Goal: Transaction & Acquisition: Purchase product/service

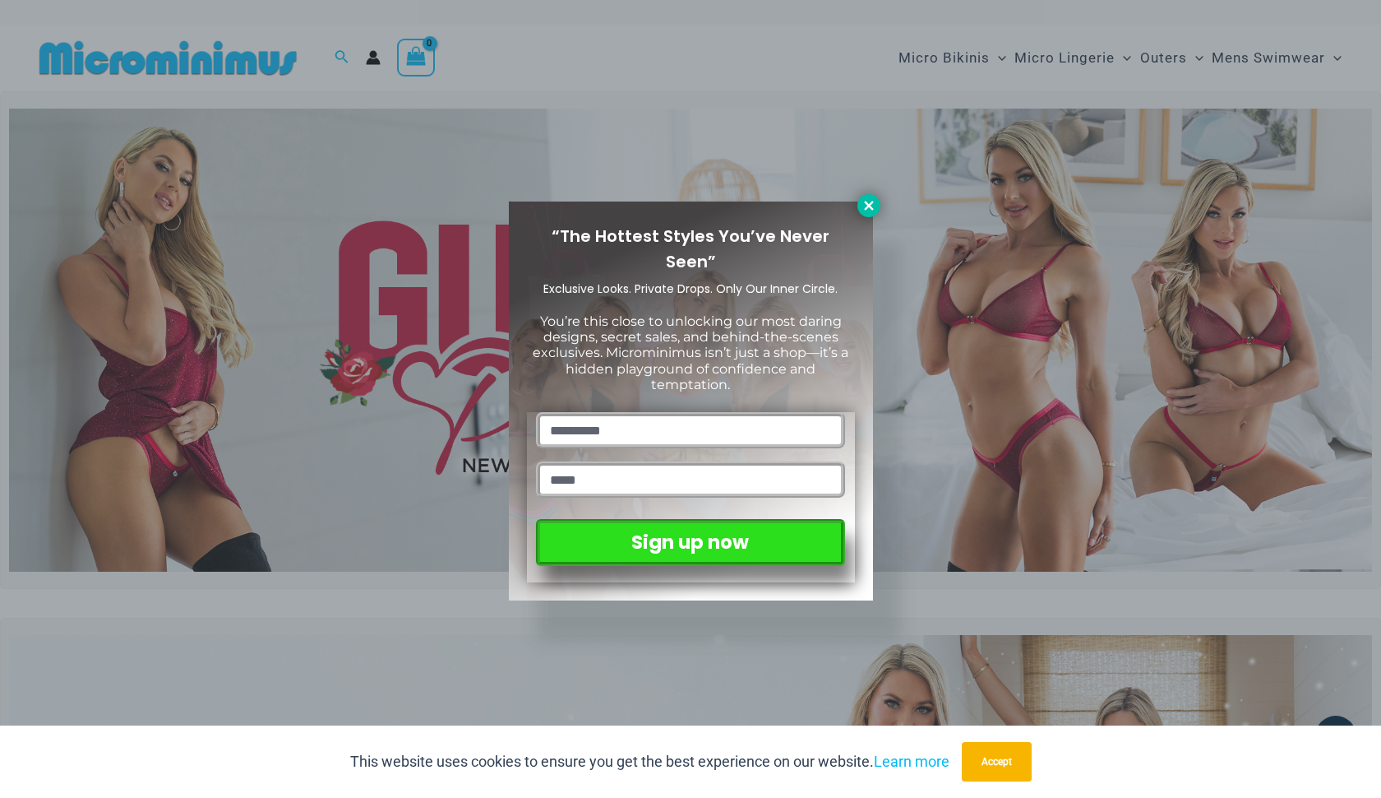
click at [868, 211] on icon at bounding box center [869, 205] width 15 height 15
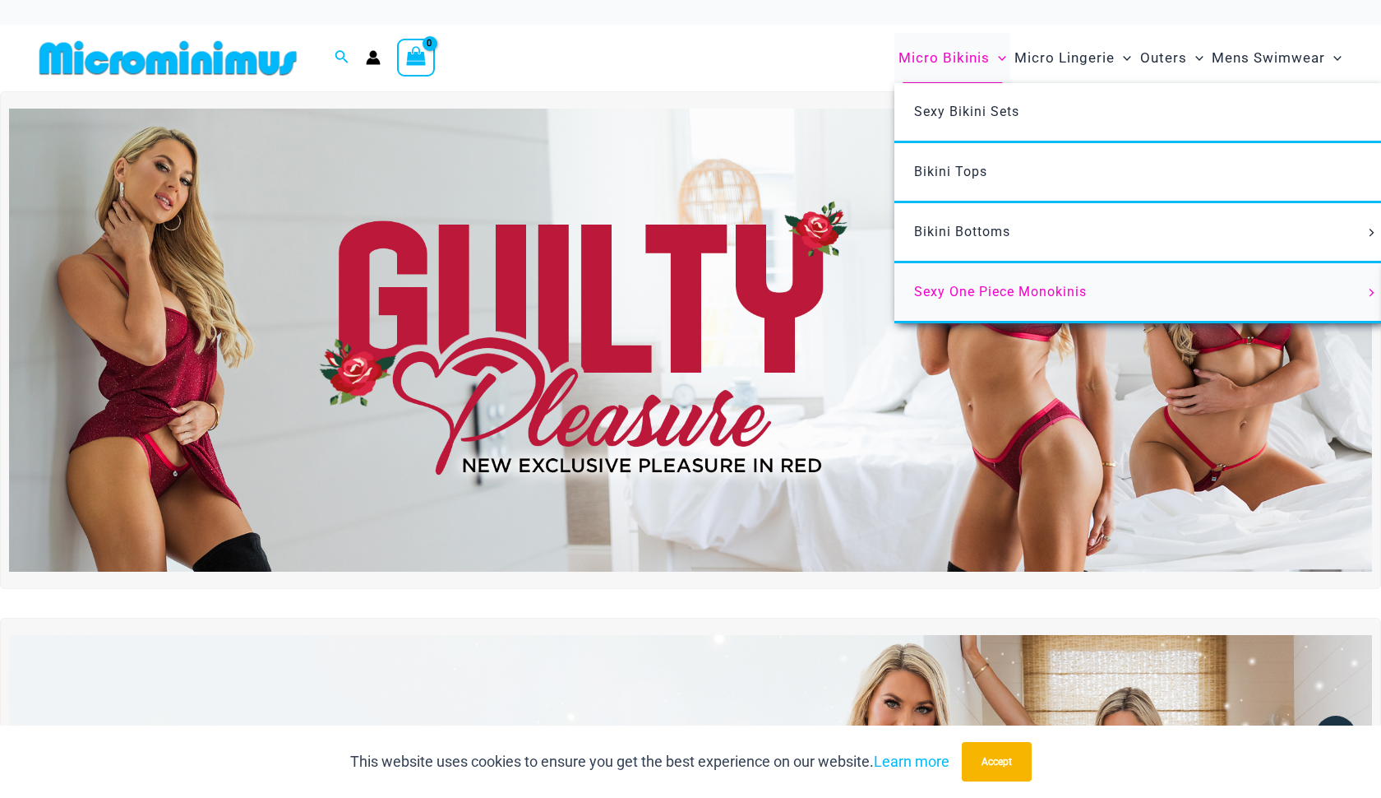
click at [1035, 294] on span "Sexy One Piece Monokinis" at bounding box center [1000, 292] width 173 height 16
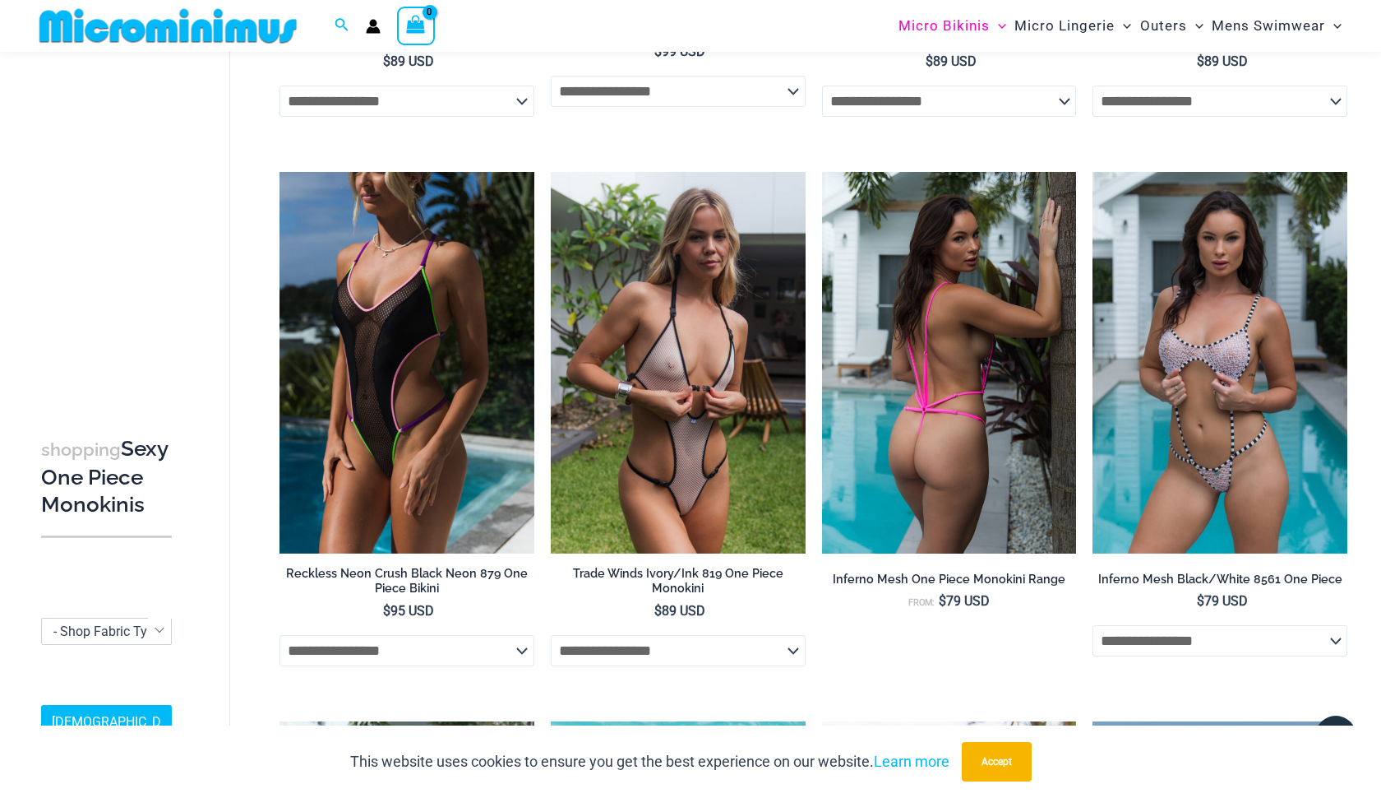
scroll to position [462, 0]
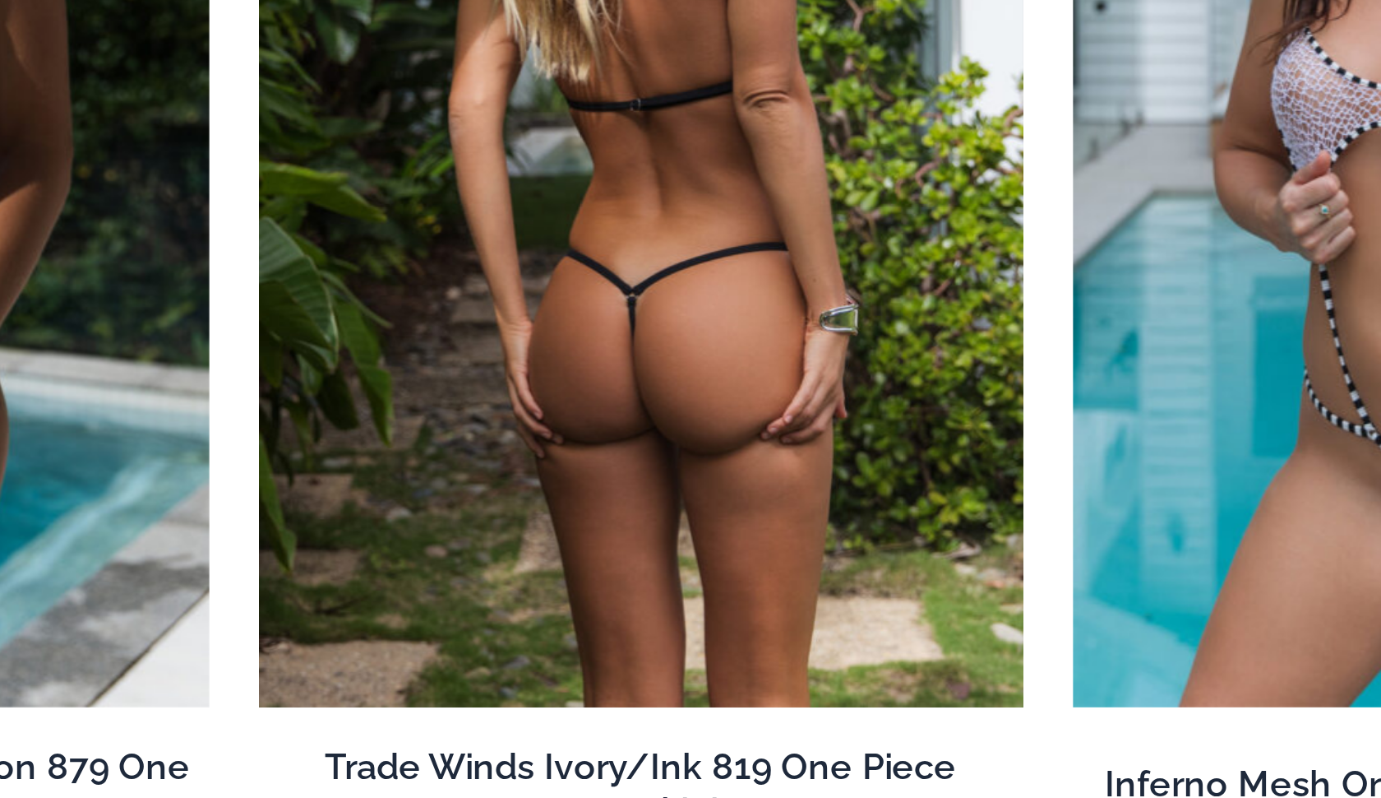
click at [551, 270] on img at bounding box center [678, 461] width 255 height 382
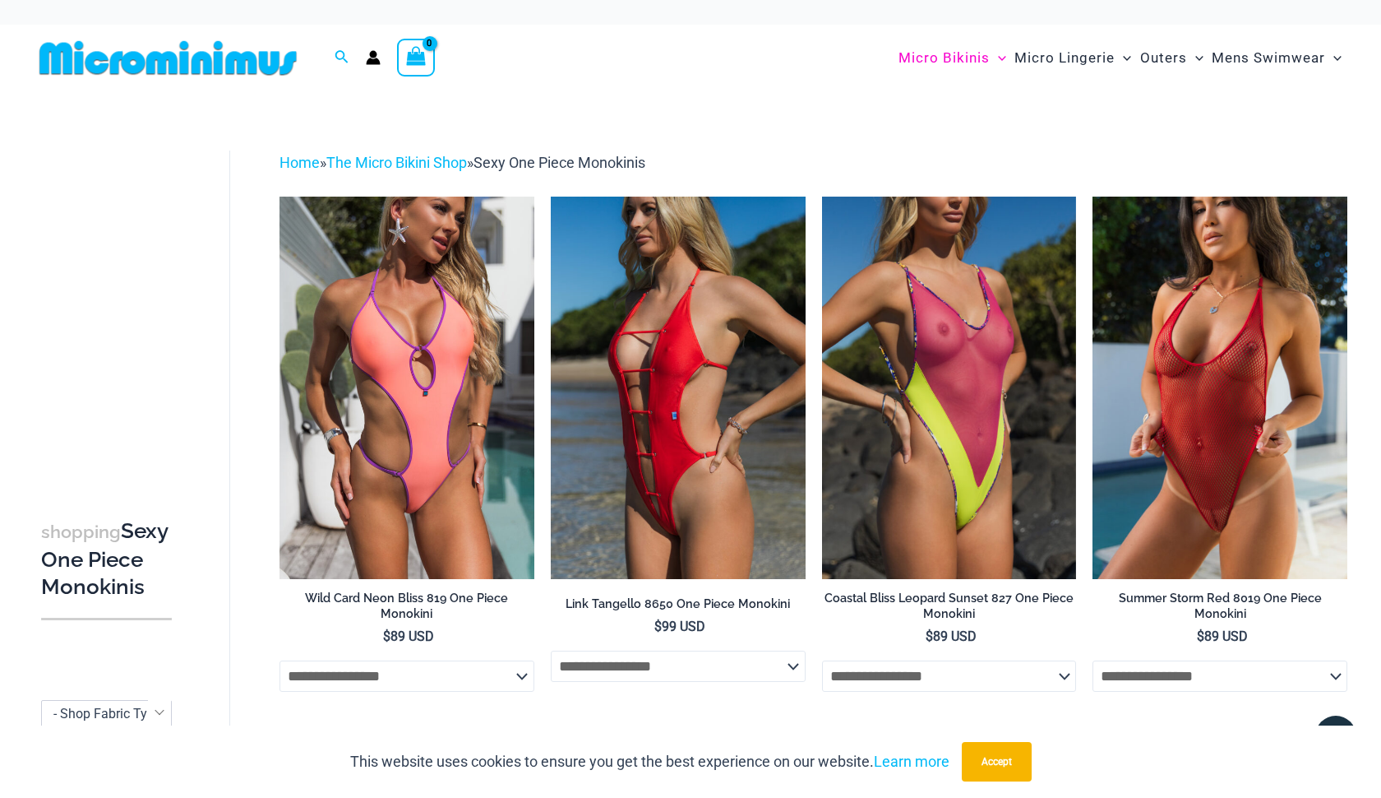
scroll to position [0, 0]
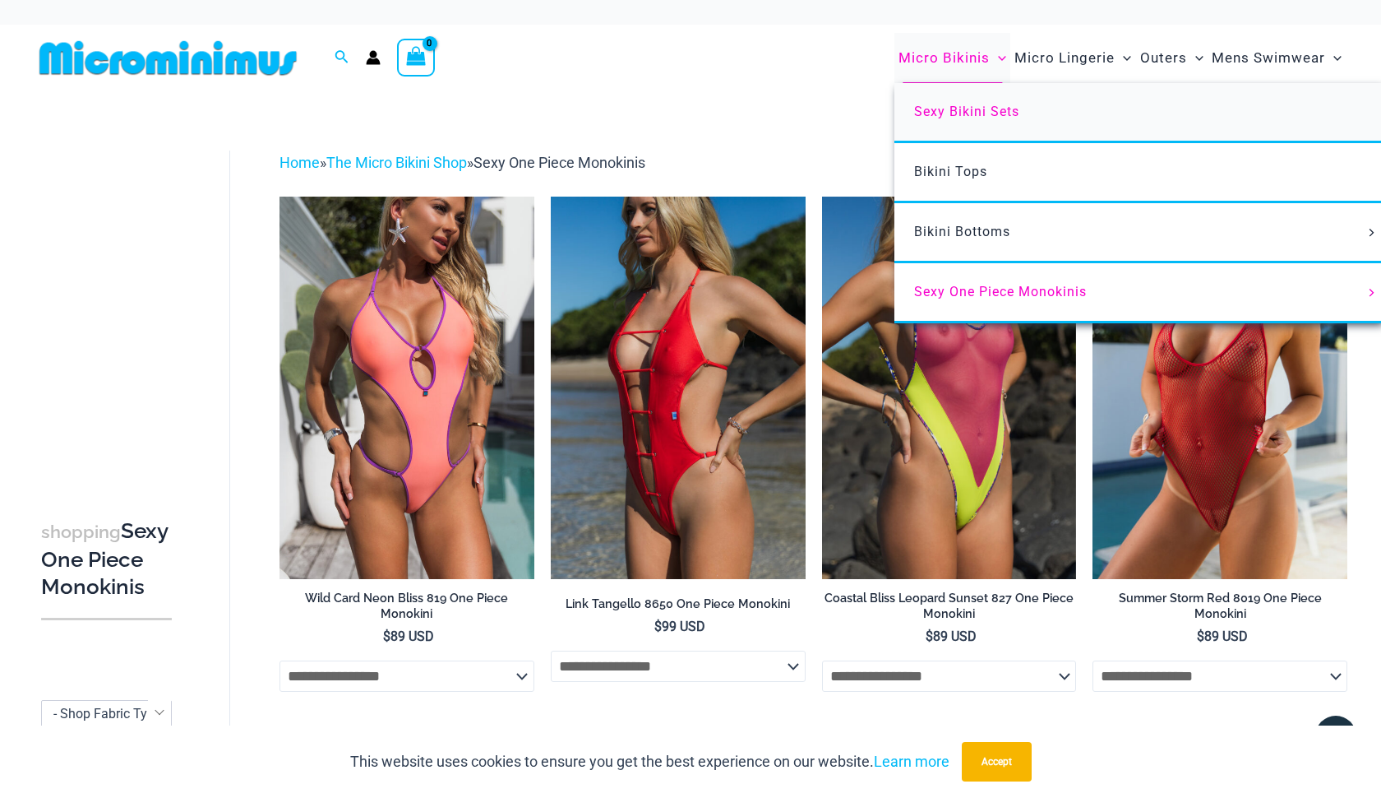
click at [994, 109] on span "Sexy Bikini Sets" at bounding box center [966, 112] width 105 height 16
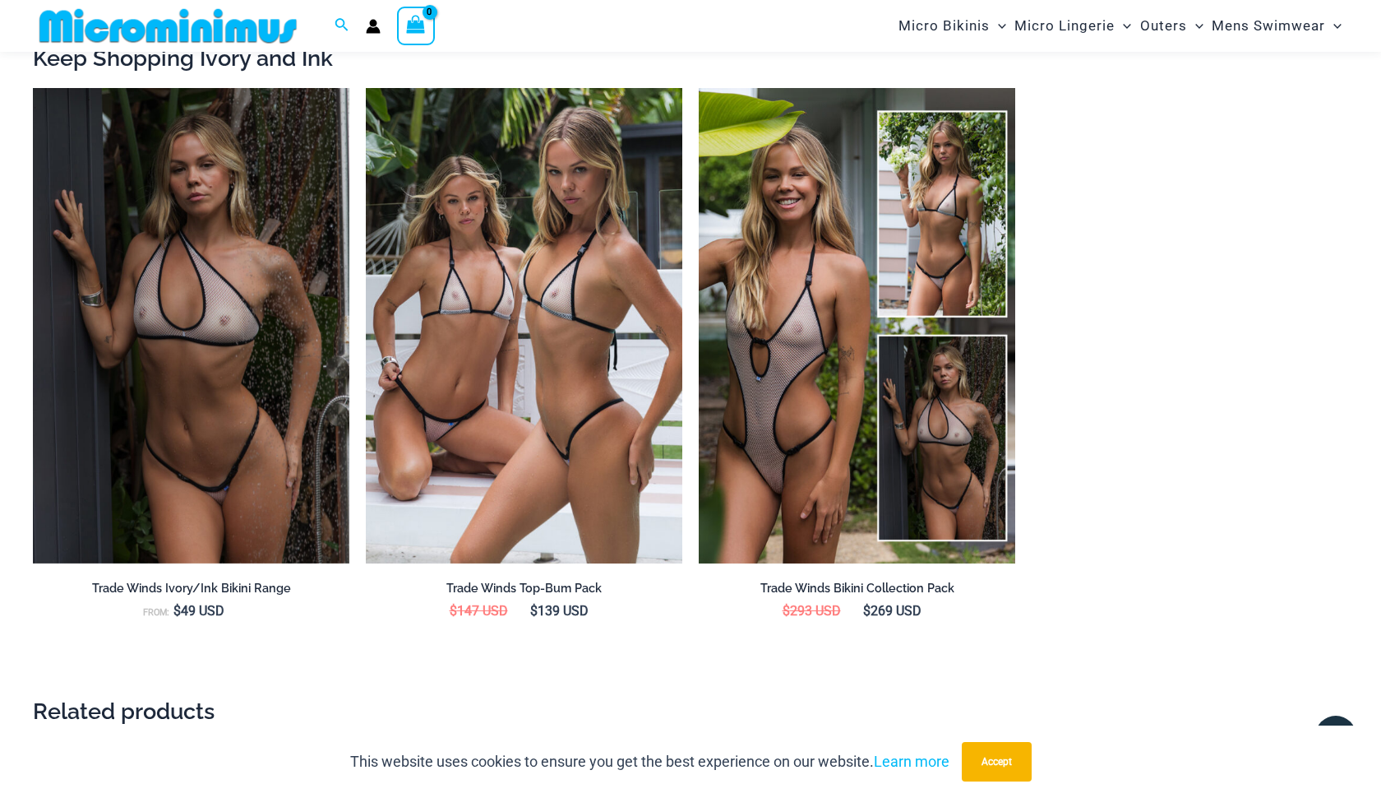
scroll to position [1776, 0]
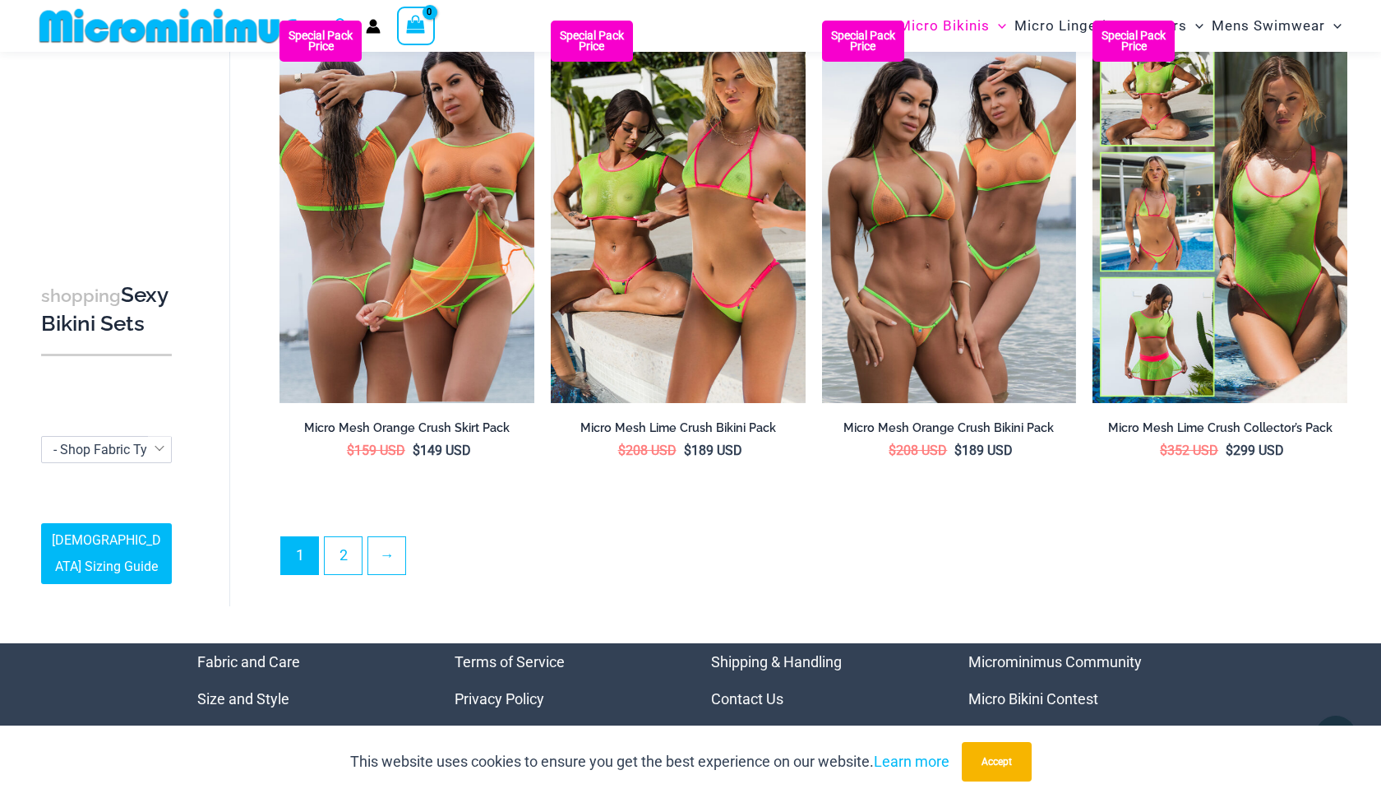
scroll to position [3664, 0]
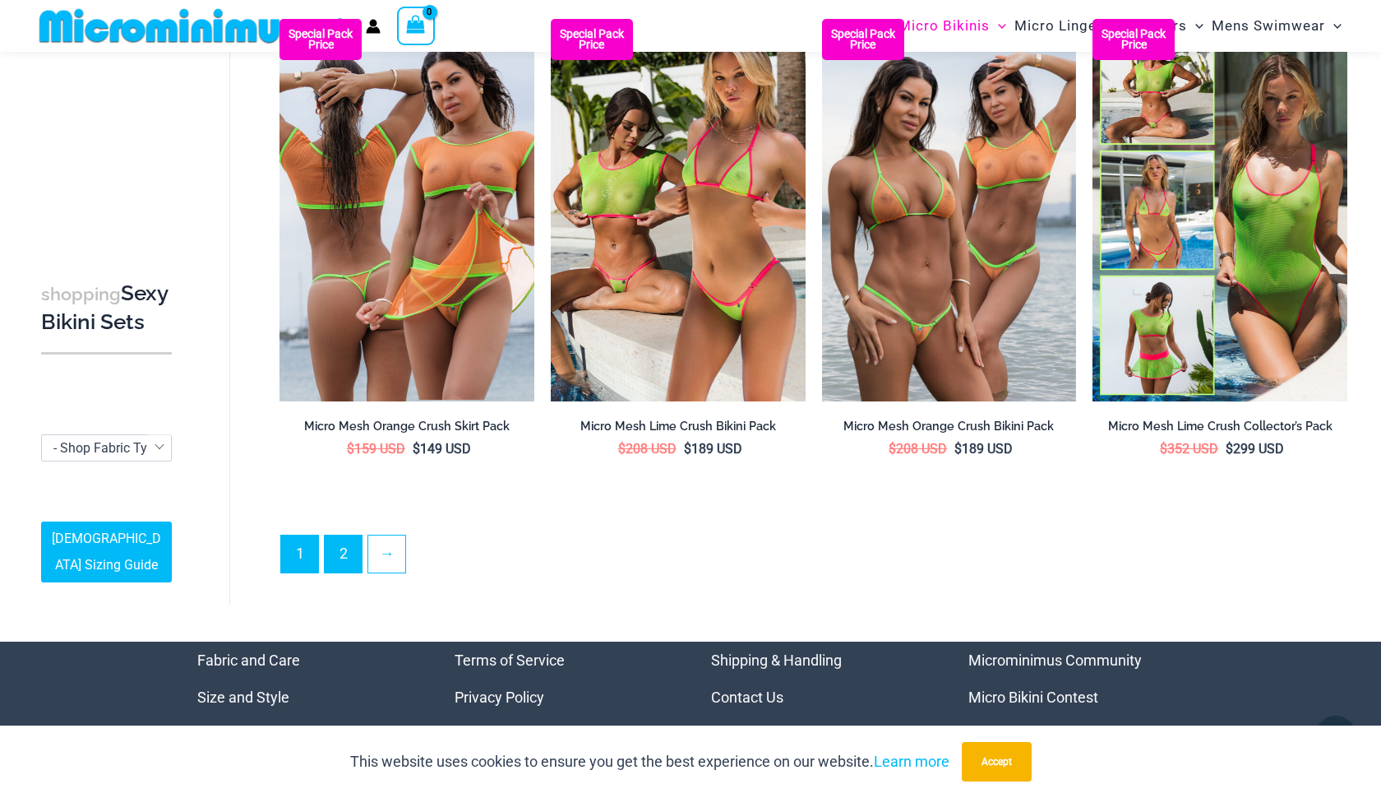
click at [344, 547] on link "2" at bounding box center [343, 553] width 37 height 37
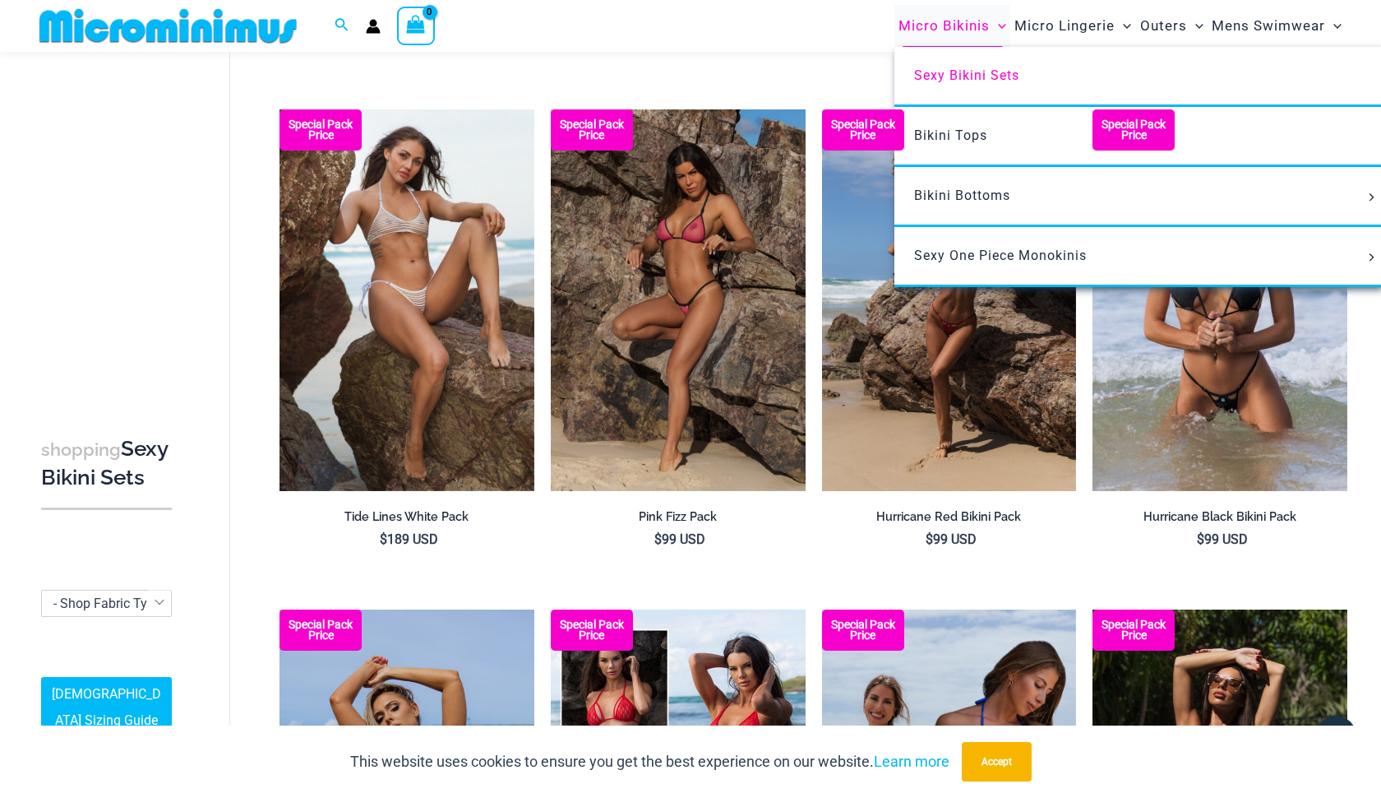
scroll to position [2074, 0]
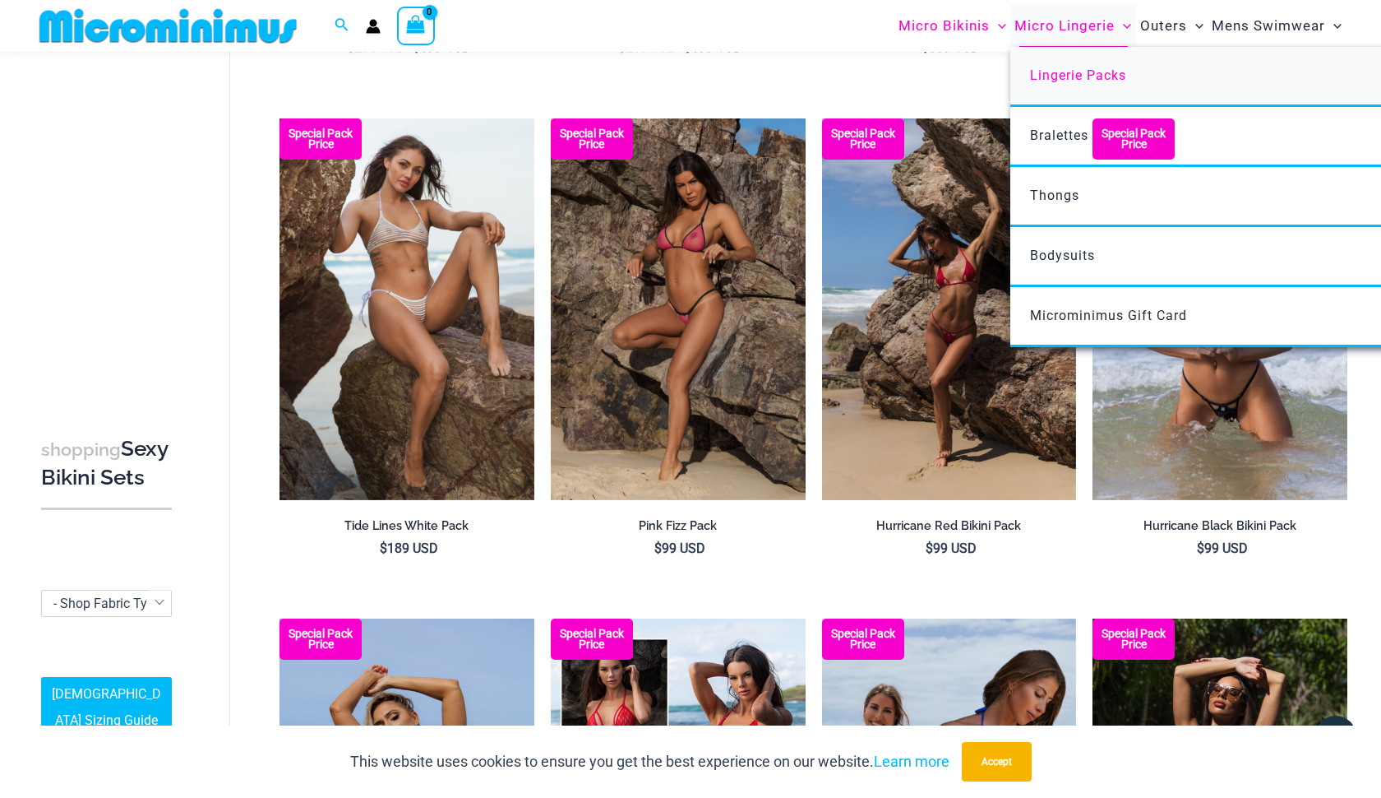
click at [1126, 81] on span "Lingerie Packs" at bounding box center [1078, 75] width 96 height 16
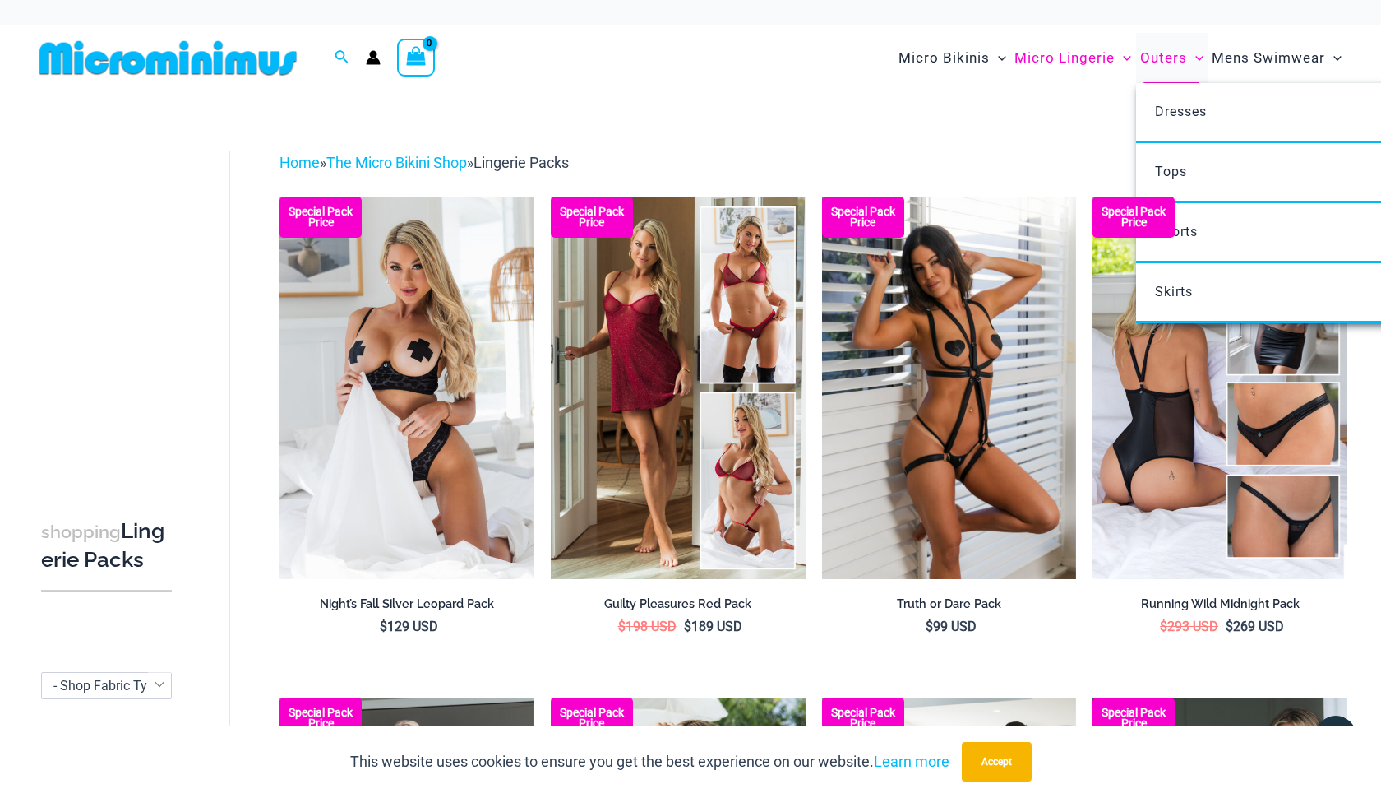
click at [1173, 56] on span "Outers" at bounding box center [1163, 58] width 47 height 42
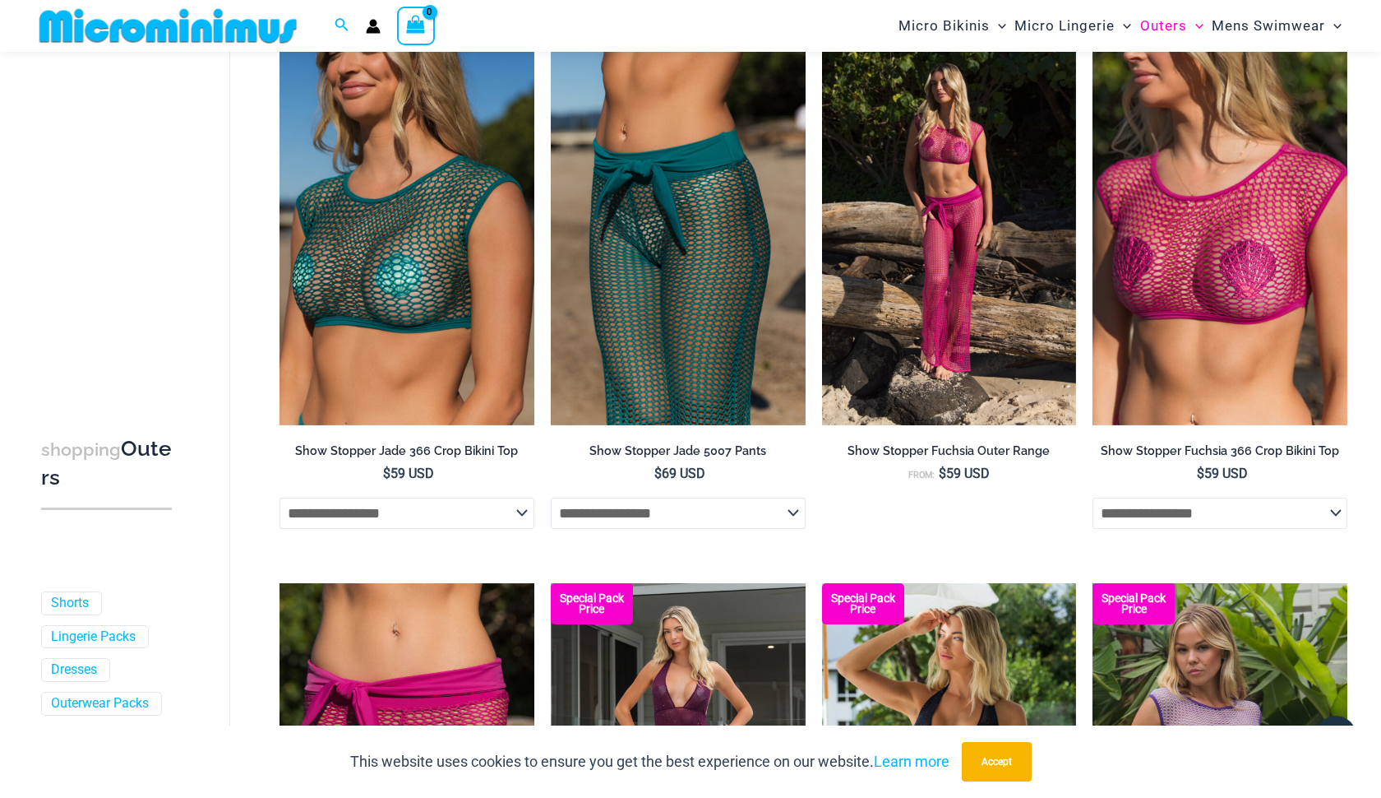
scroll to position [636, 0]
